Goal: Transaction & Acquisition: Obtain resource

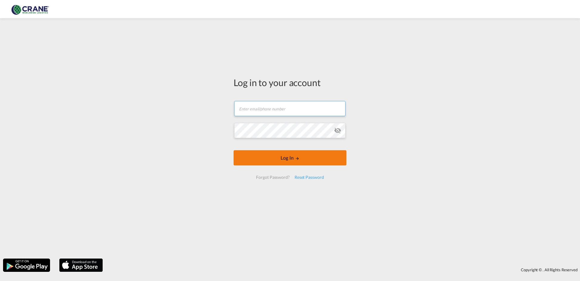
type input "[PERSON_NAME][EMAIL_ADDRESS][DOMAIN_NAME]"
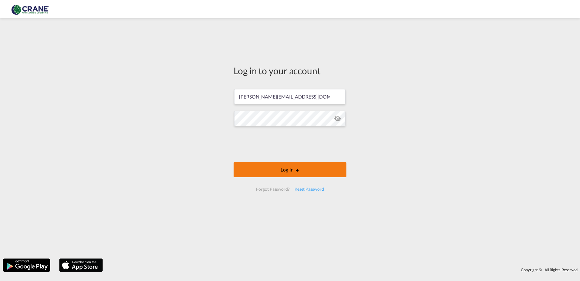
click at [293, 169] on button "Log In" at bounding box center [290, 169] width 113 height 15
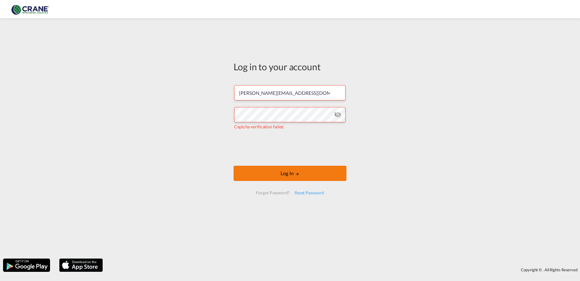
click at [286, 172] on button "Log In" at bounding box center [290, 172] width 113 height 15
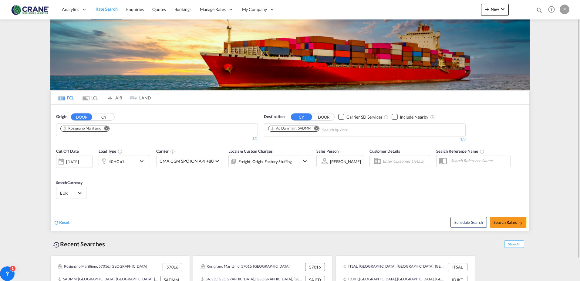
click at [105, 128] on md-icon "Remove" at bounding box center [106, 128] width 5 height 5
click at [105, 128] on input "Chips input." at bounding box center [89, 130] width 58 height 10
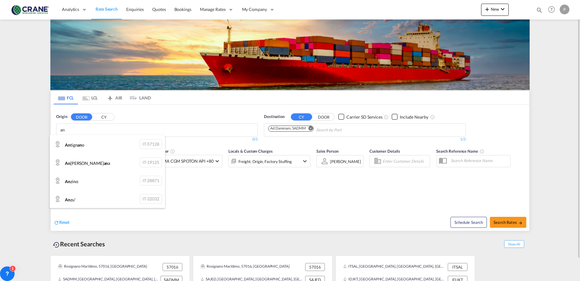
type input "a"
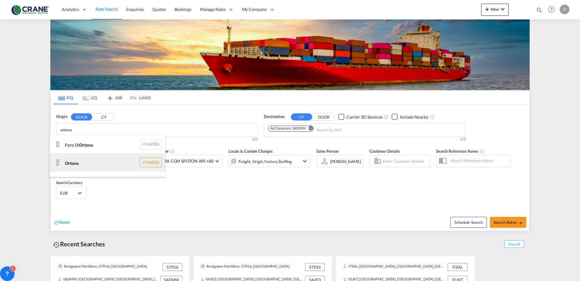
type input "ortona"
click at [82, 159] on div "Ortona IT-66026" at bounding box center [107, 162] width 115 height 18
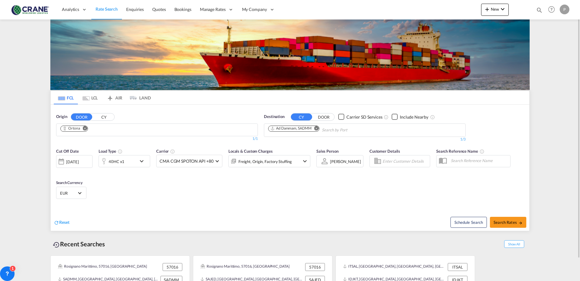
click at [323, 118] on button "DOOR" at bounding box center [323, 116] width 21 height 7
click at [296, 111] on div "Destination CY DOOR 0/3 0/ 0/1" at bounding box center [365, 128] width 208 height 34
click at [297, 116] on button "CY" at bounding box center [301, 116] width 21 height 7
click at [293, 124] on md-chips-wrap "Chips container with autocompletion. Enter the text area, type text to search, …" at bounding box center [297, 129] width 61 height 11
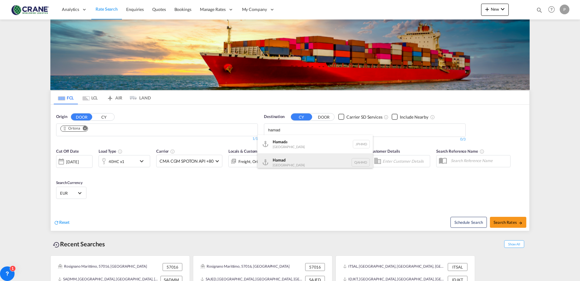
type input "hamad"
click at [280, 161] on div "Hamad [GEOGRAPHIC_DATA] QAHMD" at bounding box center [315, 162] width 115 height 18
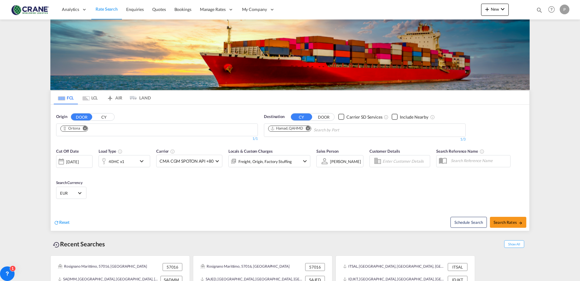
click at [140, 162] on md-icon "icon-chevron-down" at bounding box center [143, 160] width 10 height 7
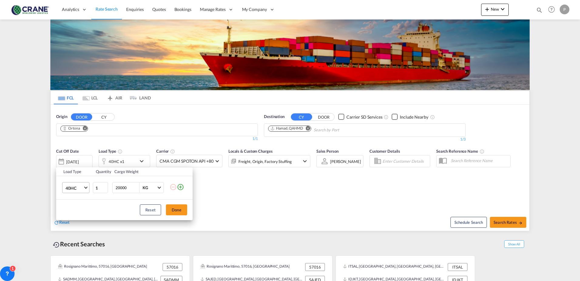
click at [73, 186] on span "40HC" at bounding box center [75, 188] width 18 height 6
click at [75, 158] on div "20GP" at bounding box center [71, 158] width 11 height 6
click at [184, 210] on button "Done" at bounding box center [176, 209] width 21 height 11
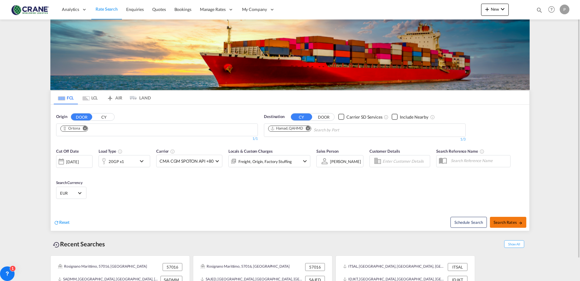
click at [504, 221] on span "Search Rates" at bounding box center [508, 221] width 29 height 5
type input "Ortona to QAHMD / [DATE]"
